Goal: Check status: Check status

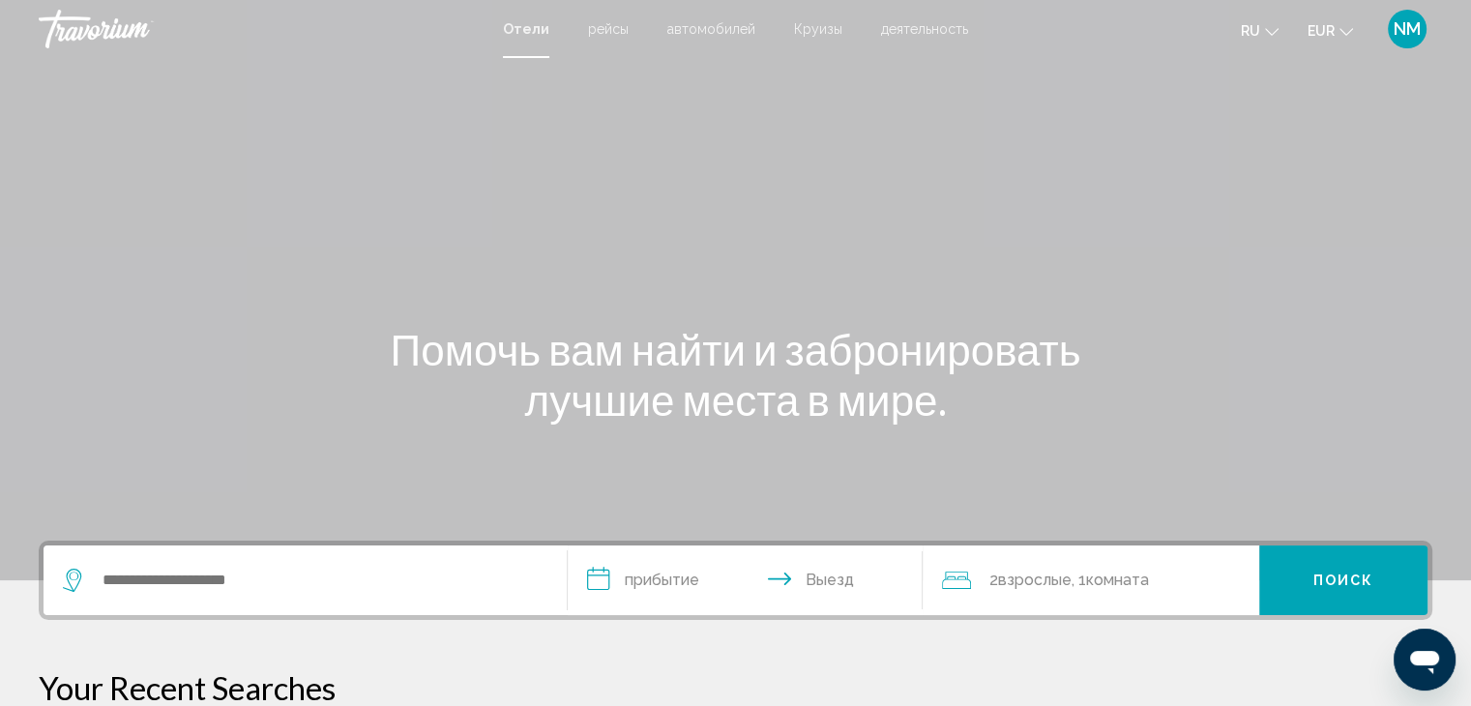
click at [1404, 25] on span "NM" at bounding box center [1406, 28] width 27 height 19
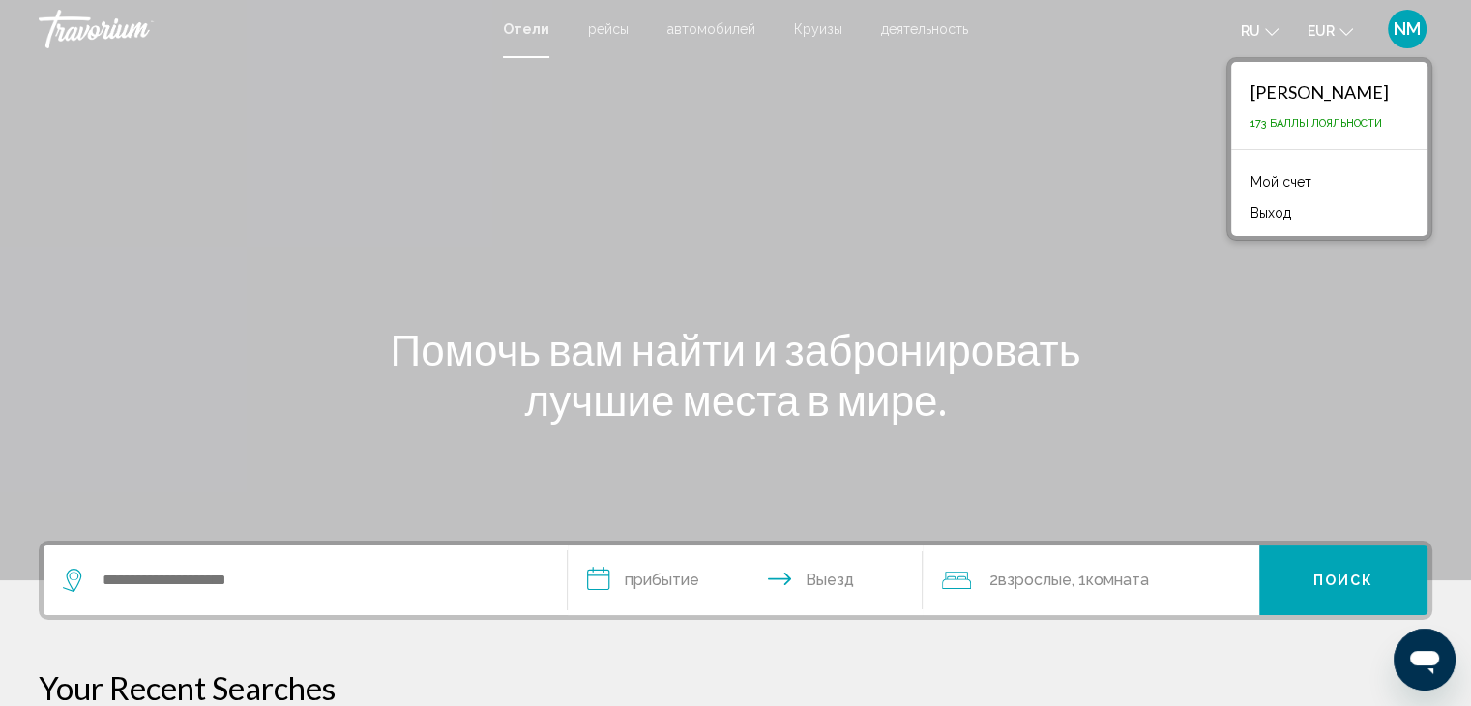
click at [1294, 183] on link "Мой счет" at bounding box center [1281, 181] width 80 height 25
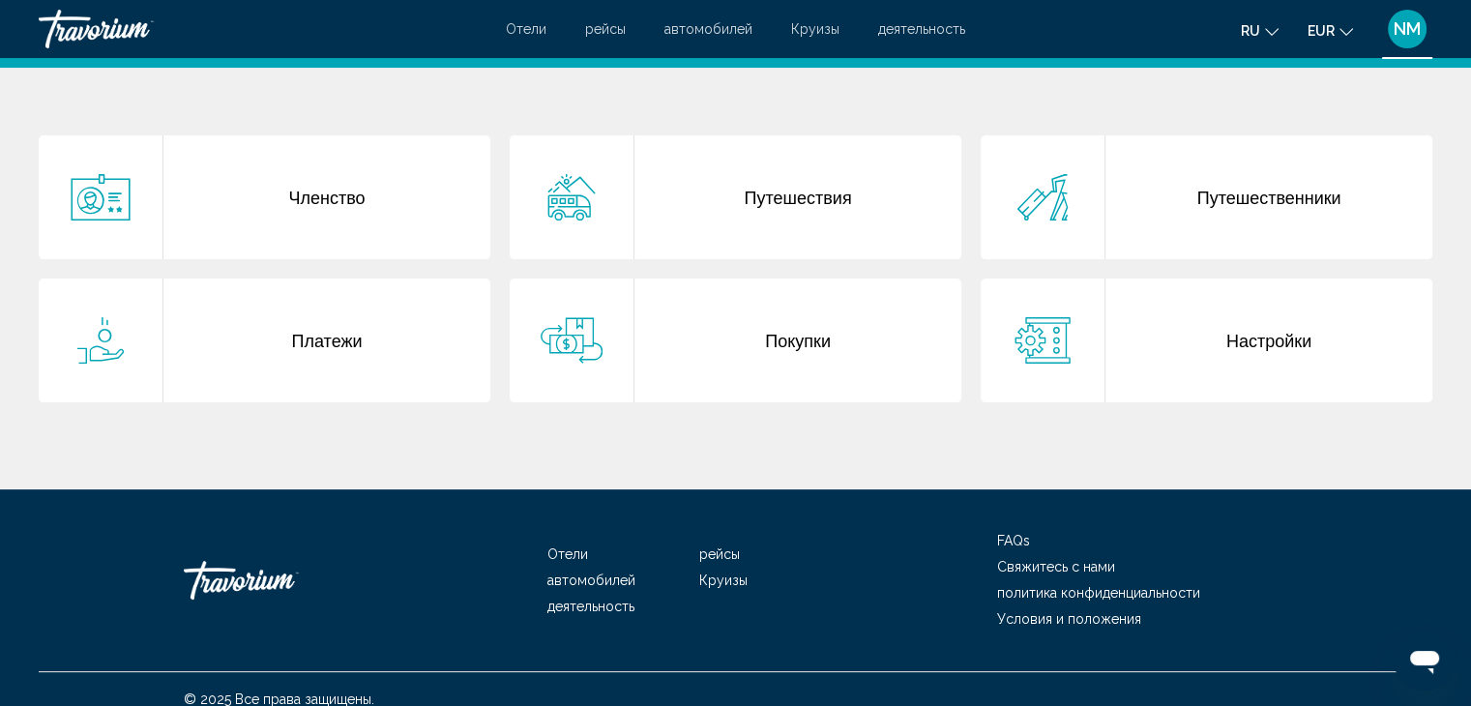
scroll to position [453, 0]
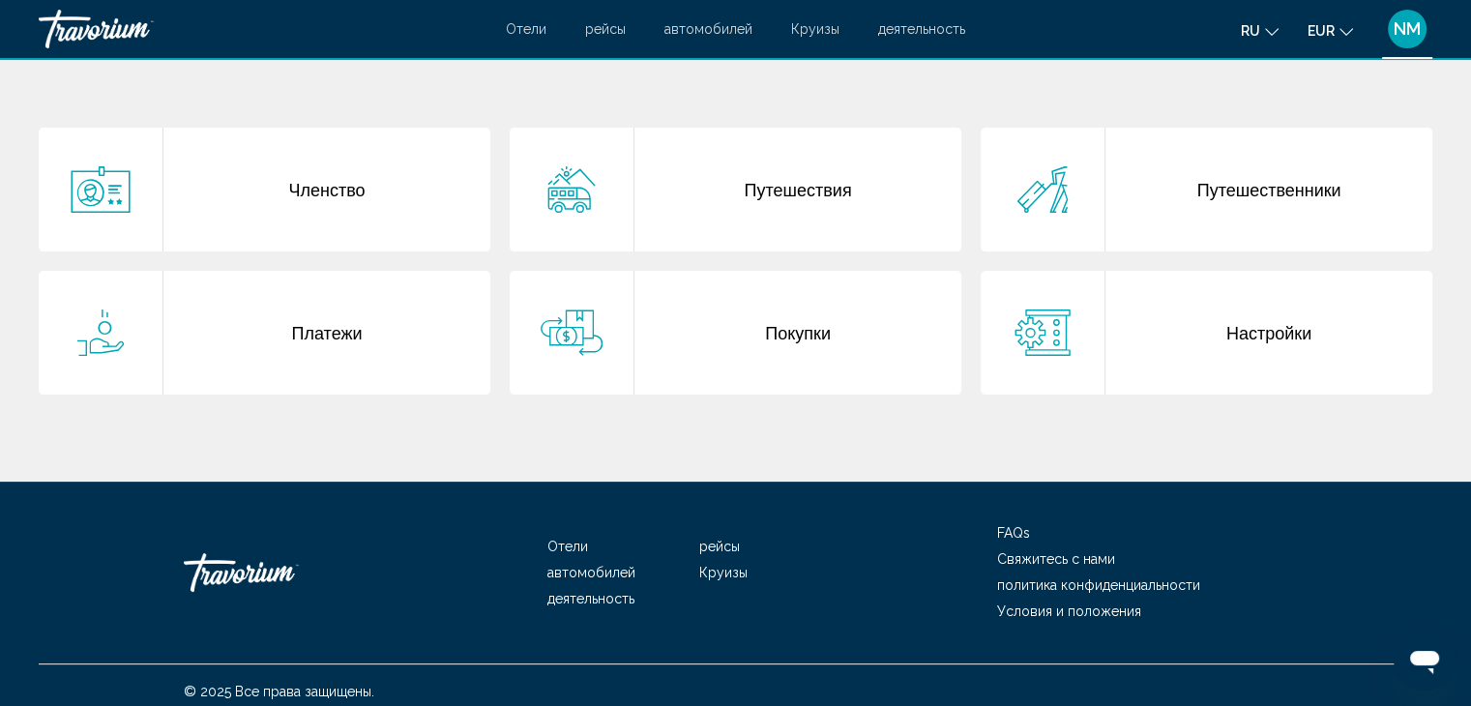
click at [803, 320] on div "Покупки" at bounding box center [797, 333] width 327 height 124
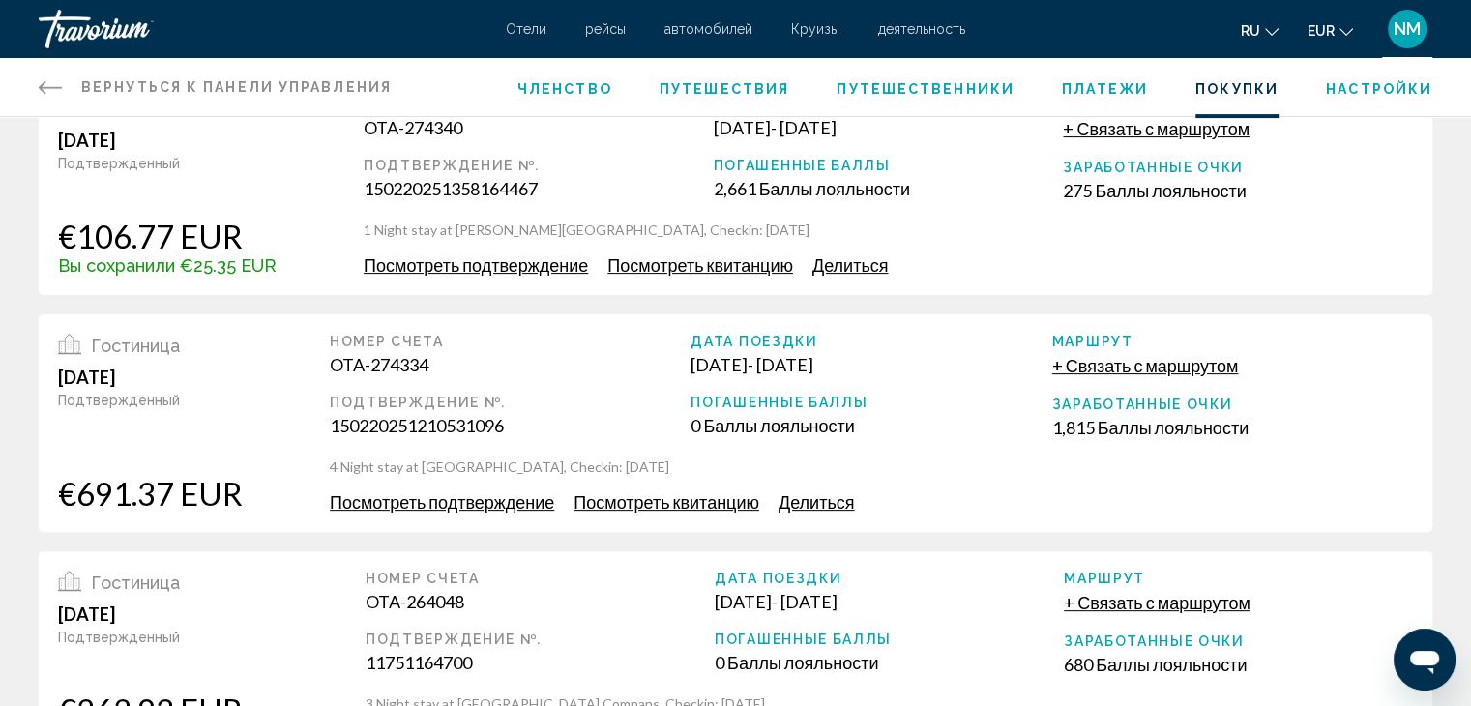
scroll to position [525, 0]
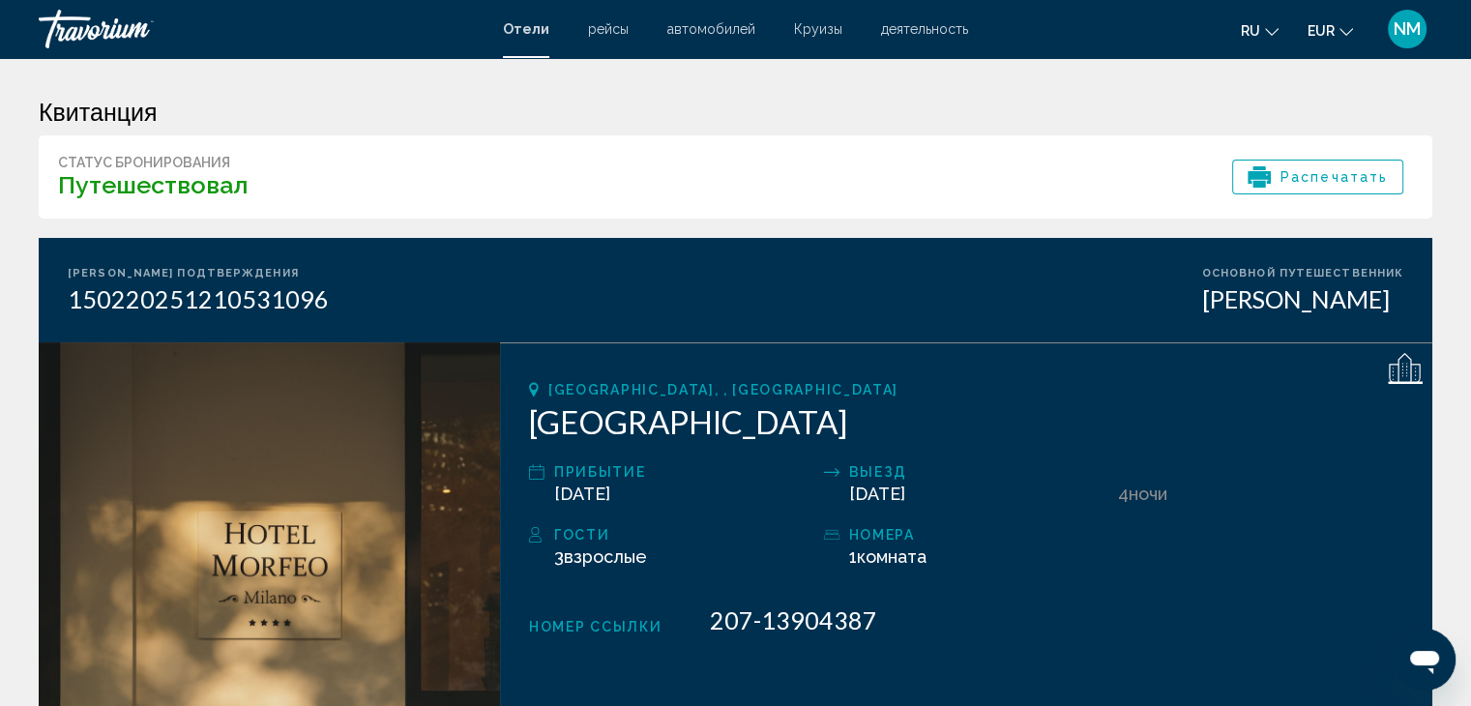
click at [658, 512] on div "[GEOGRAPHIC_DATA], , [GEOGRAPHIC_DATA] [GEOGRAPHIC_DATA] прибытие [DATE] Выезд …" at bounding box center [966, 572] width 932 height 461
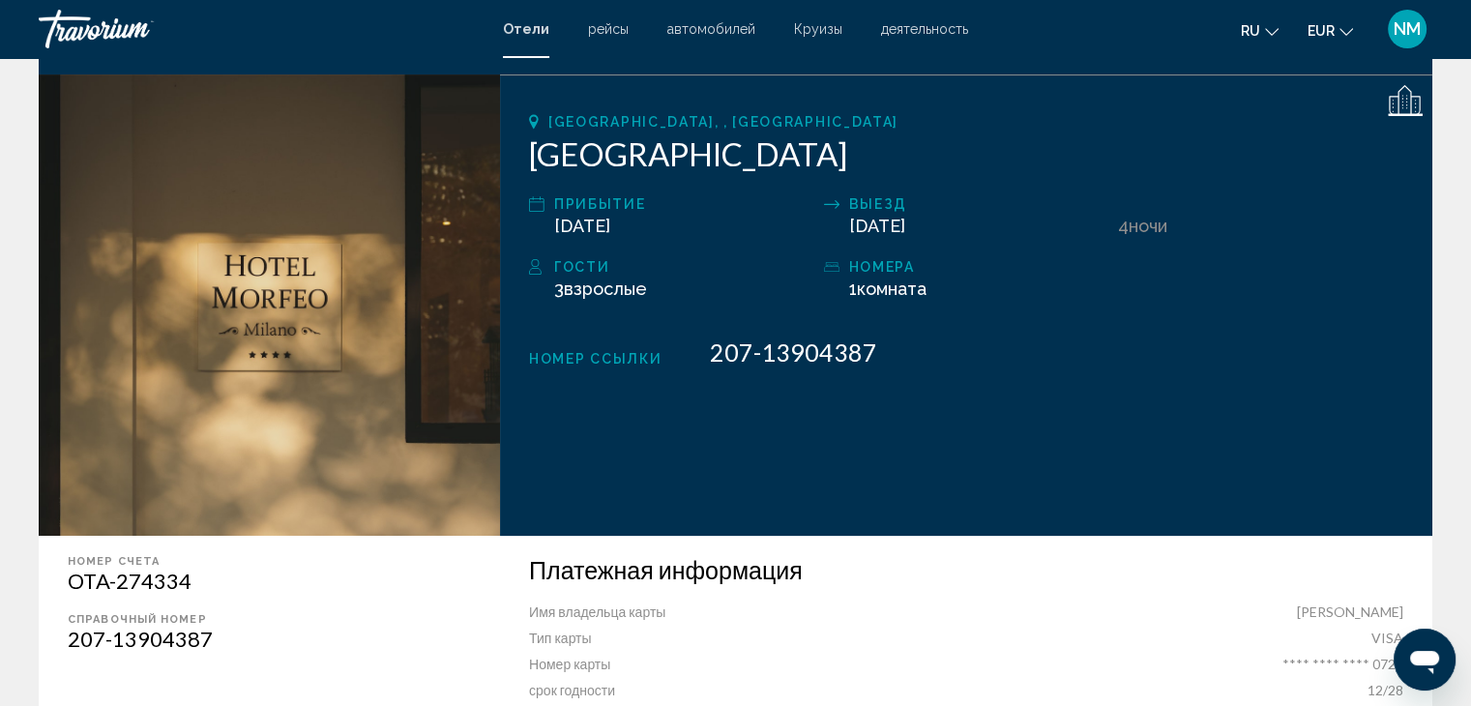
scroll to position [274, 0]
